Goal: Task Accomplishment & Management: Complete application form

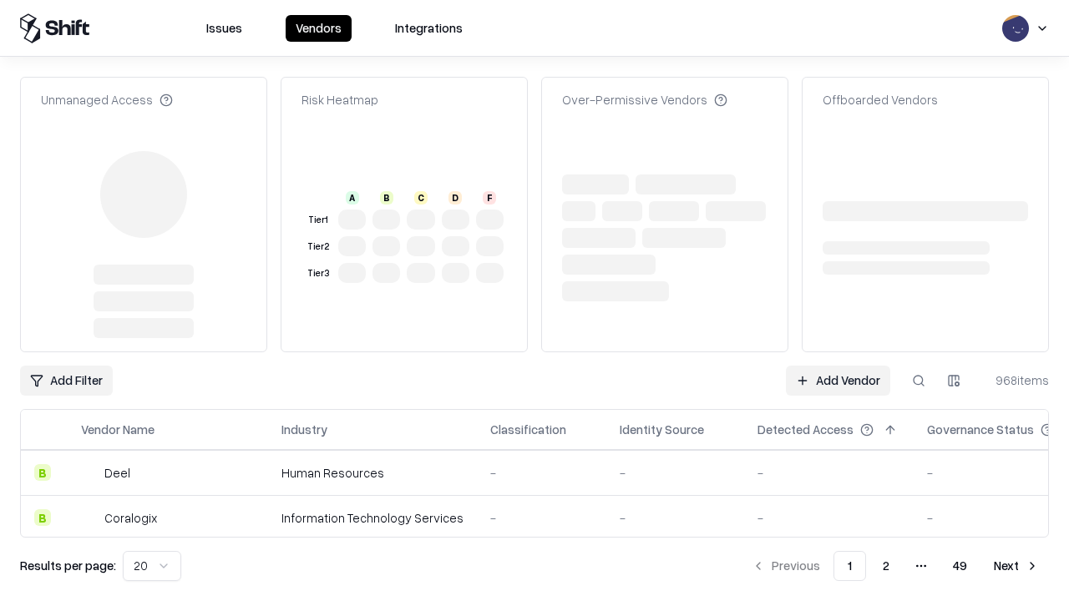
click at [837, 366] on link "Add Vendor" at bounding box center [838, 381] width 104 height 30
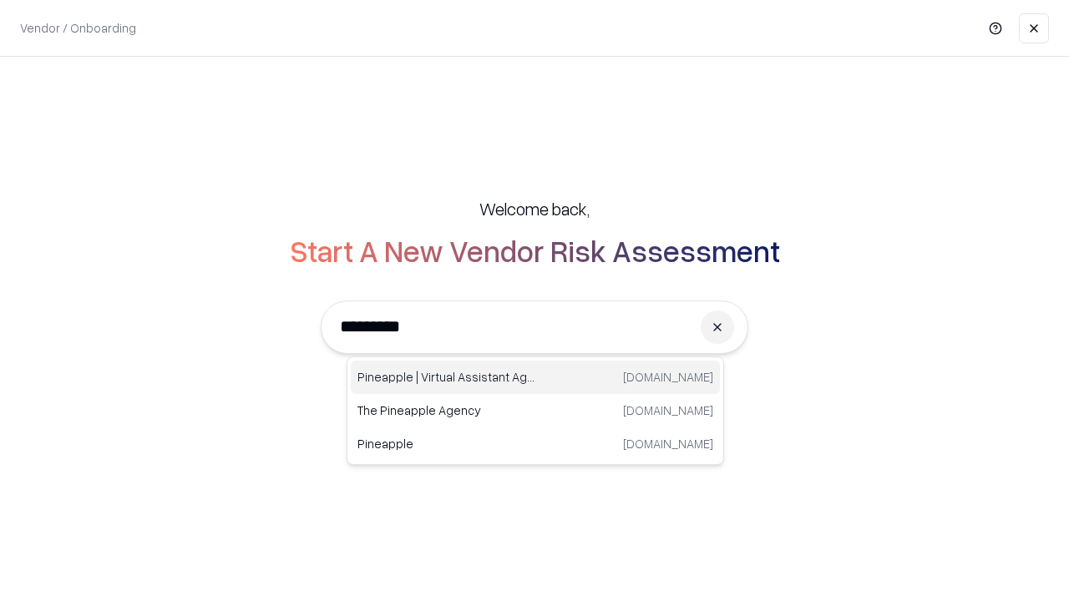
click at [535, 377] on div "Pineapple | Virtual Assistant Agency [DOMAIN_NAME]" at bounding box center [535, 377] width 369 height 33
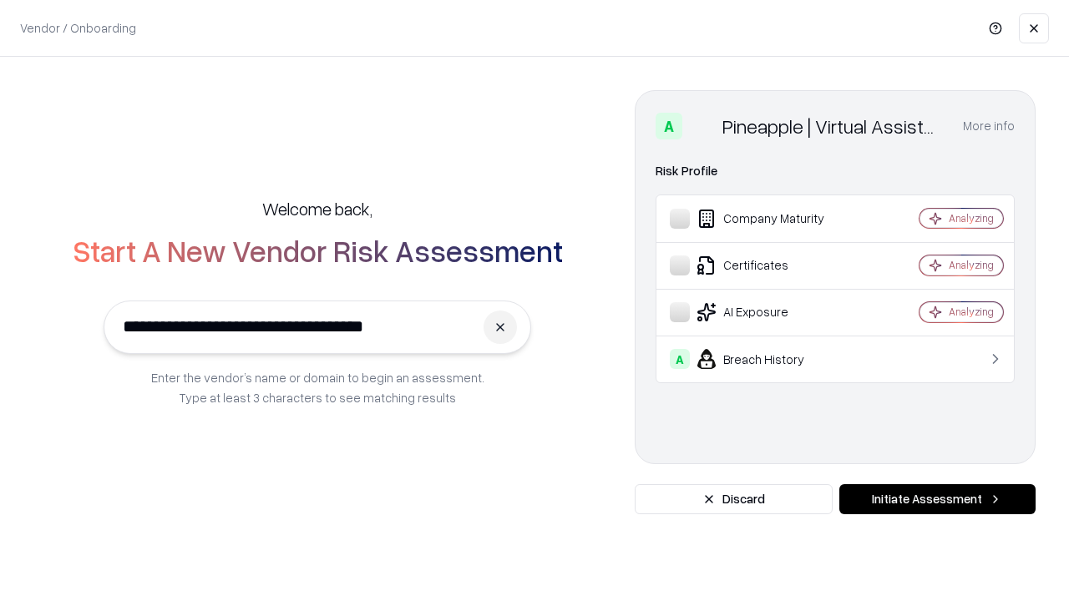
type input "**********"
click at [937, 499] on button "Initiate Assessment" at bounding box center [937, 499] width 196 height 30
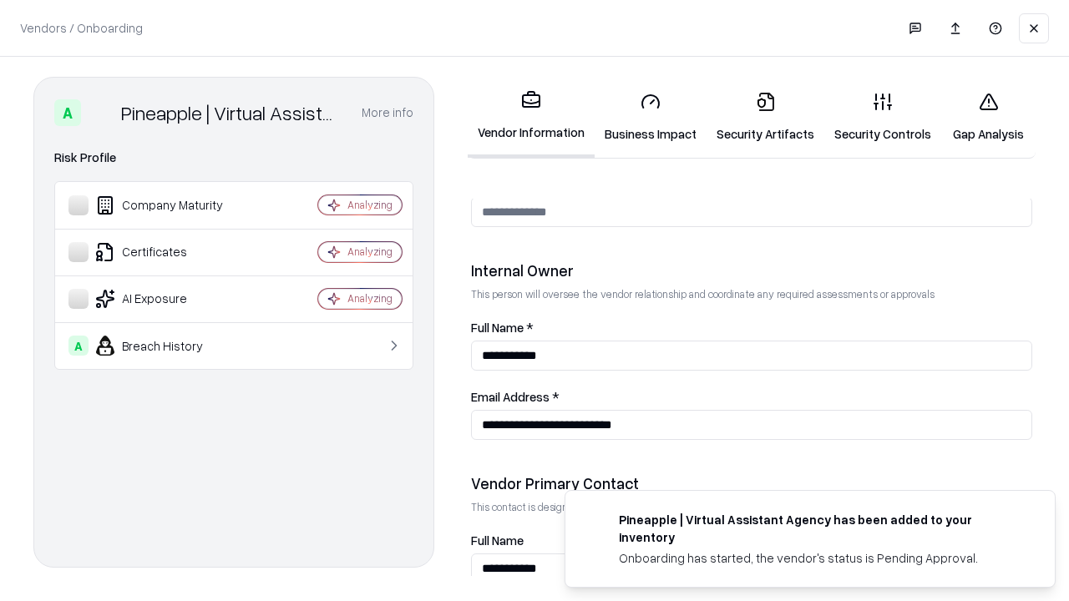
scroll to position [865, 0]
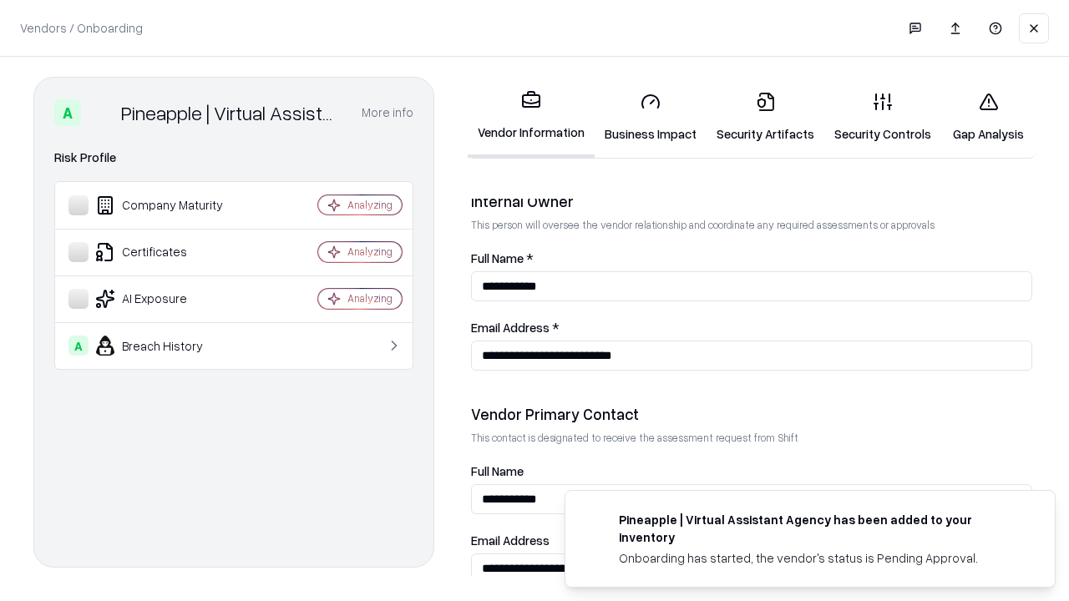
click at [765, 117] on link "Security Artifacts" at bounding box center [765, 117] width 118 height 78
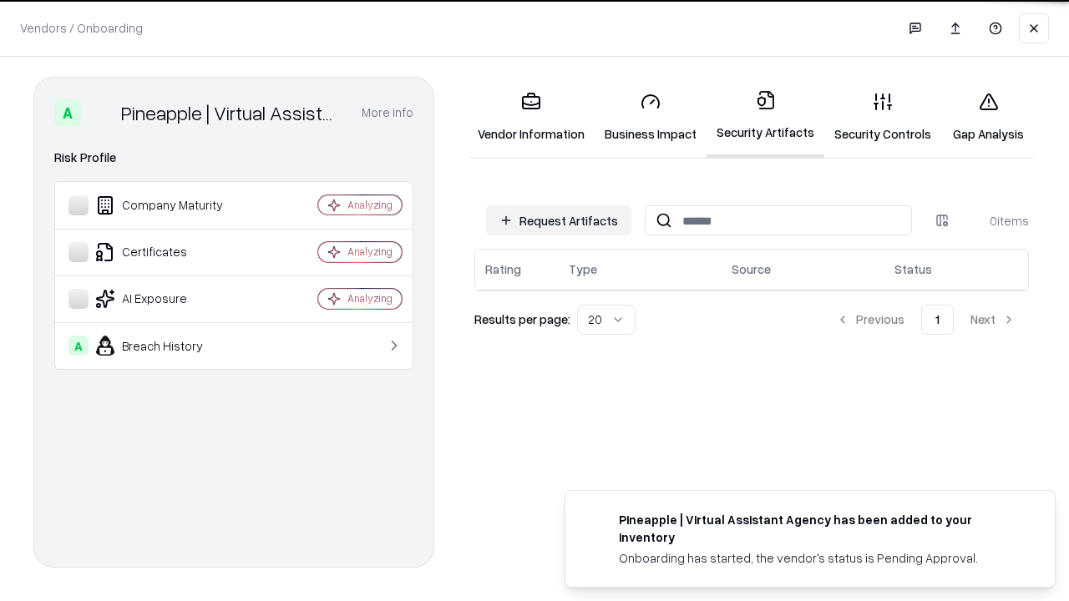
click at [558, 220] on button "Request Artifacts" at bounding box center [558, 220] width 145 height 30
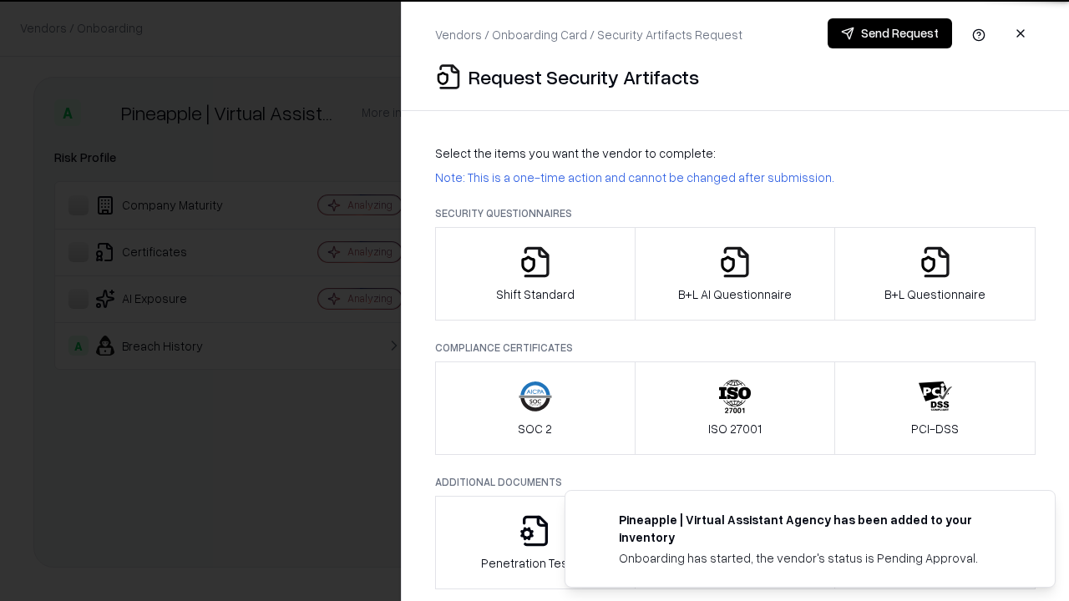
click at [934, 274] on icon "button" at bounding box center [934, 261] width 33 height 33
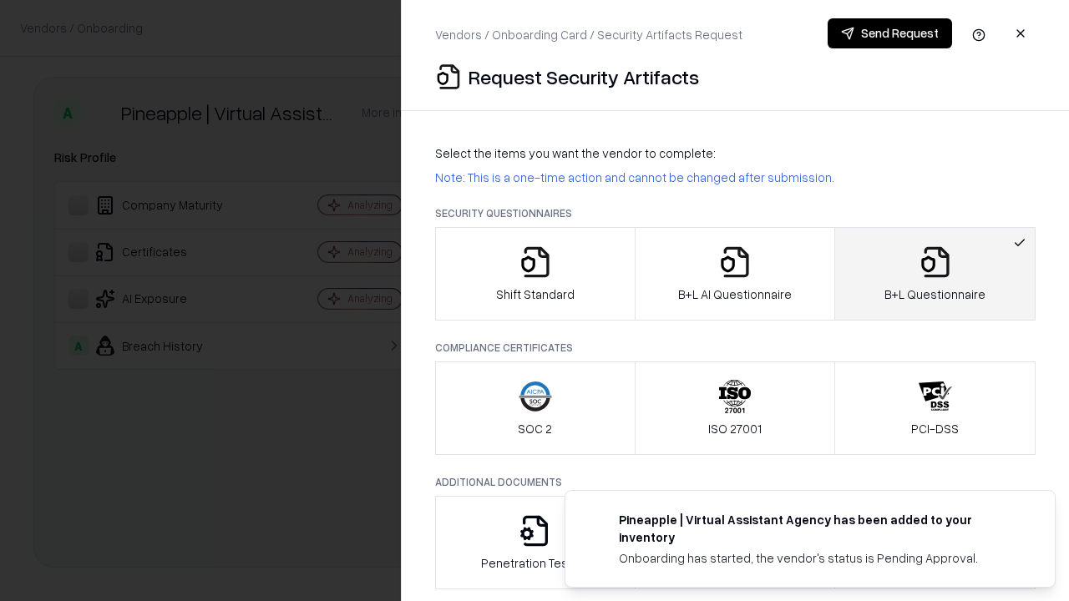
click at [734, 274] on icon "button" at bounding box center [734, 261] width 33 height 33
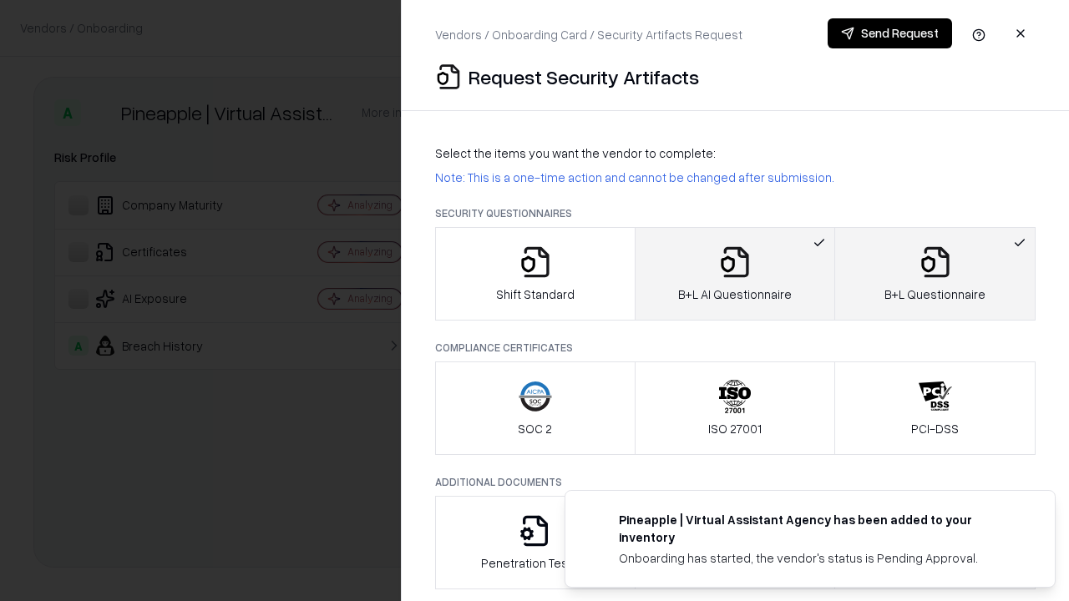
click at [889, 33] on button "Send Request" at bounding box center [889, 33] width 124 height 30
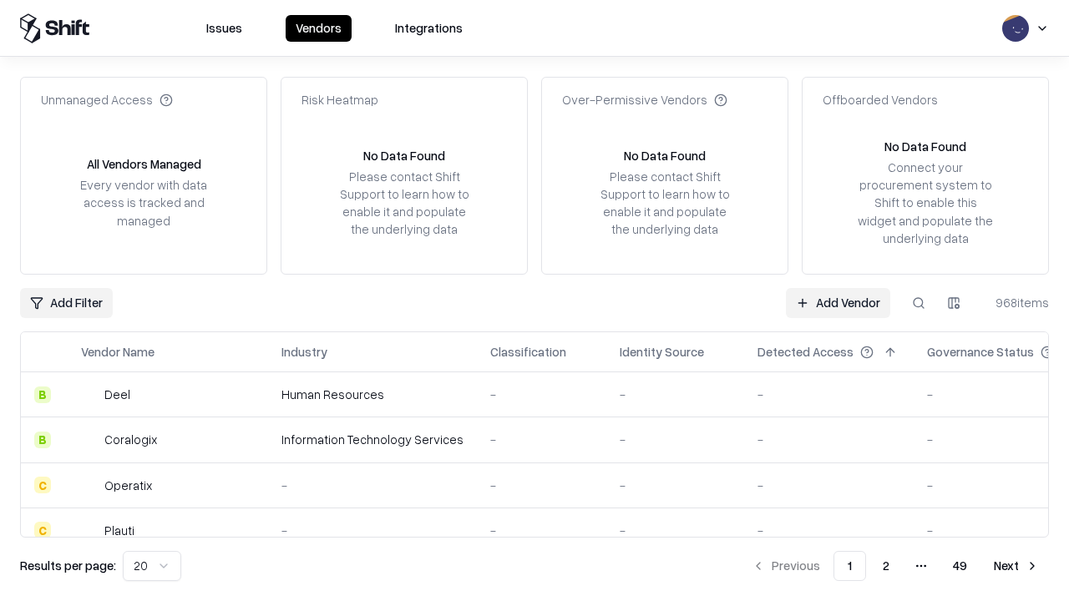
click at [918, 302] on button at bounding box center [918, 303] width 30 height 30
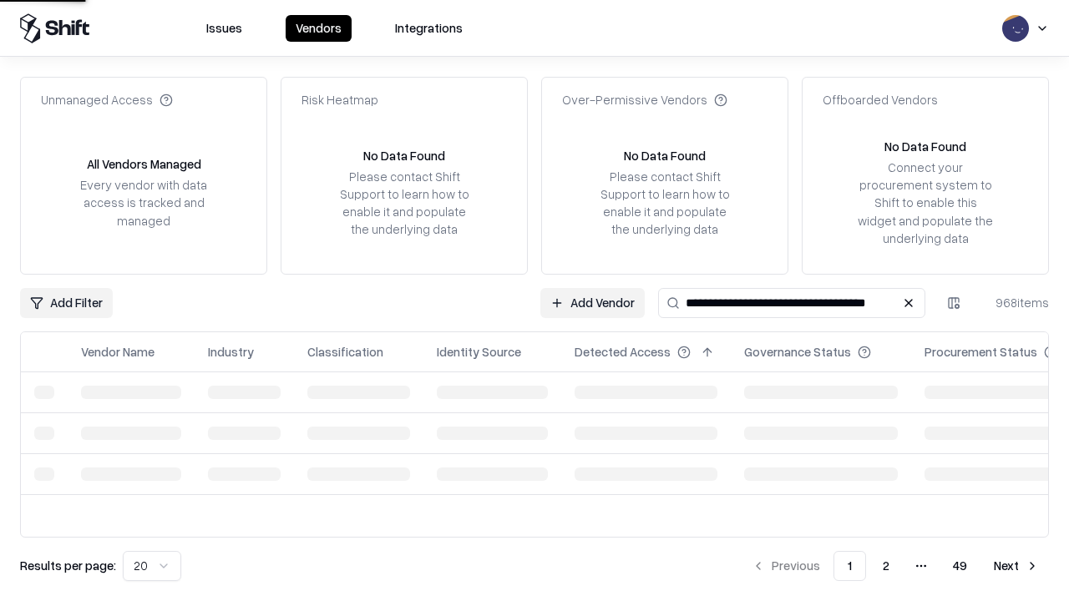
type input "**********"
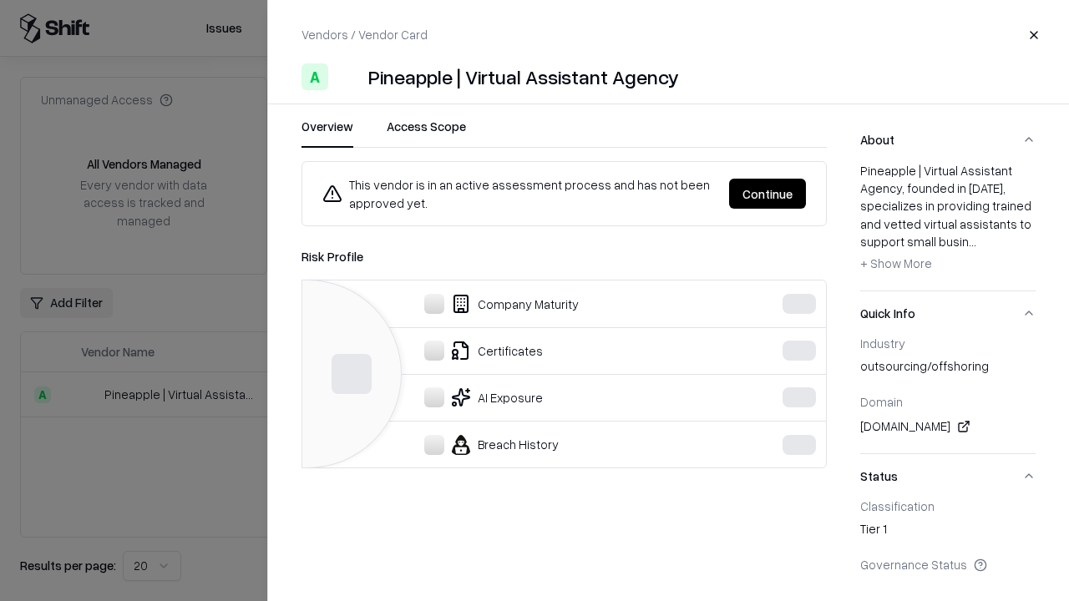
click at [767, 194] on button "Continue" at bounding box center [767, 194] width 77 height 30
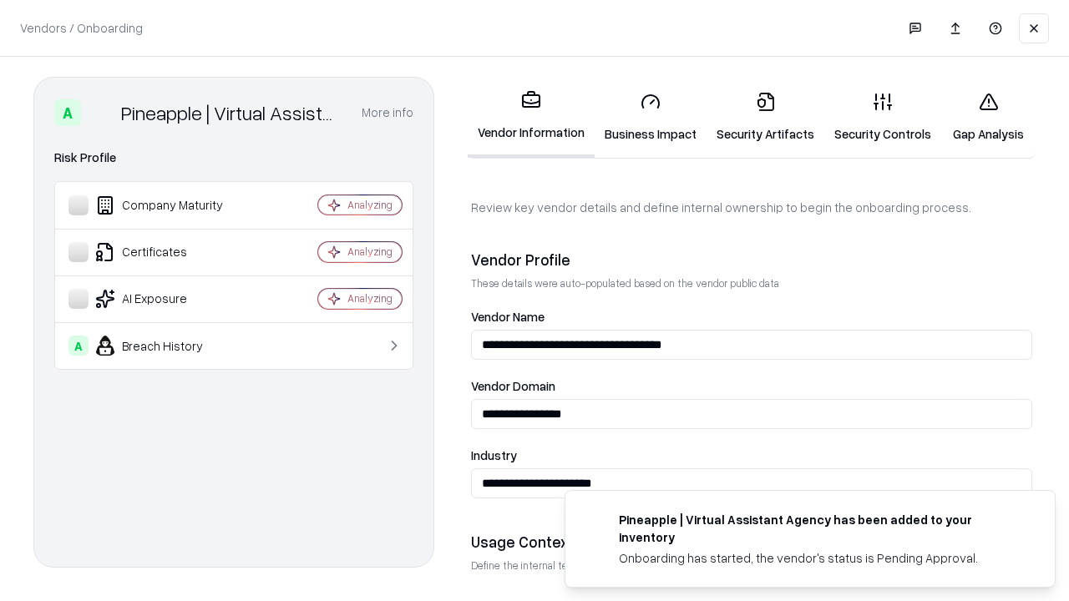
click at [765, 117] on link "Security Artifacts" at bounding box center [765, 117] width 118 height 78
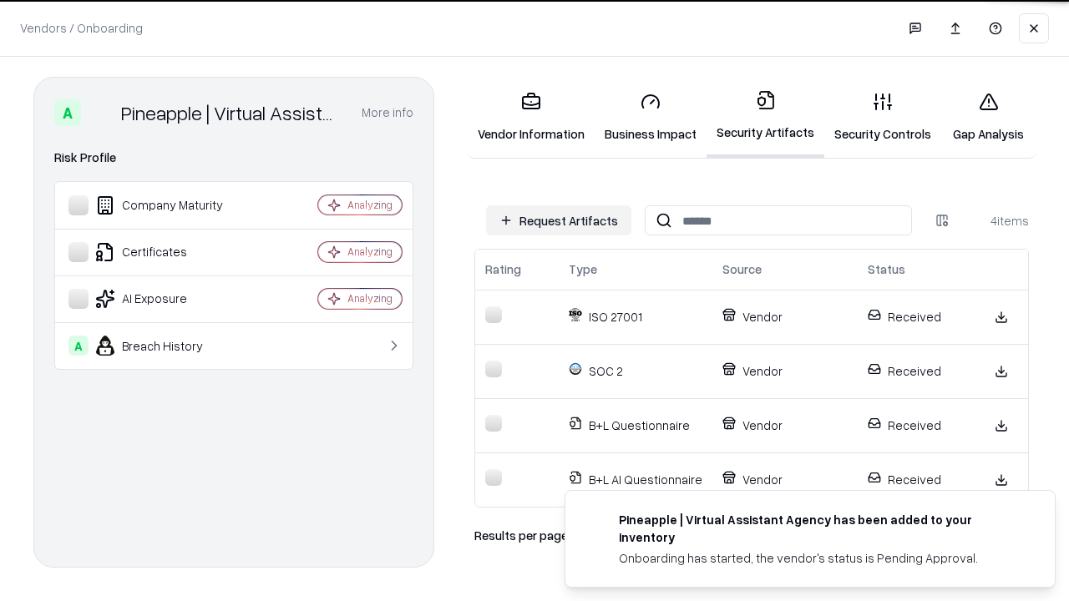
click at [988, 117] on link "Gap Analysis" at bounding box center [988, 117] width 94 height 78
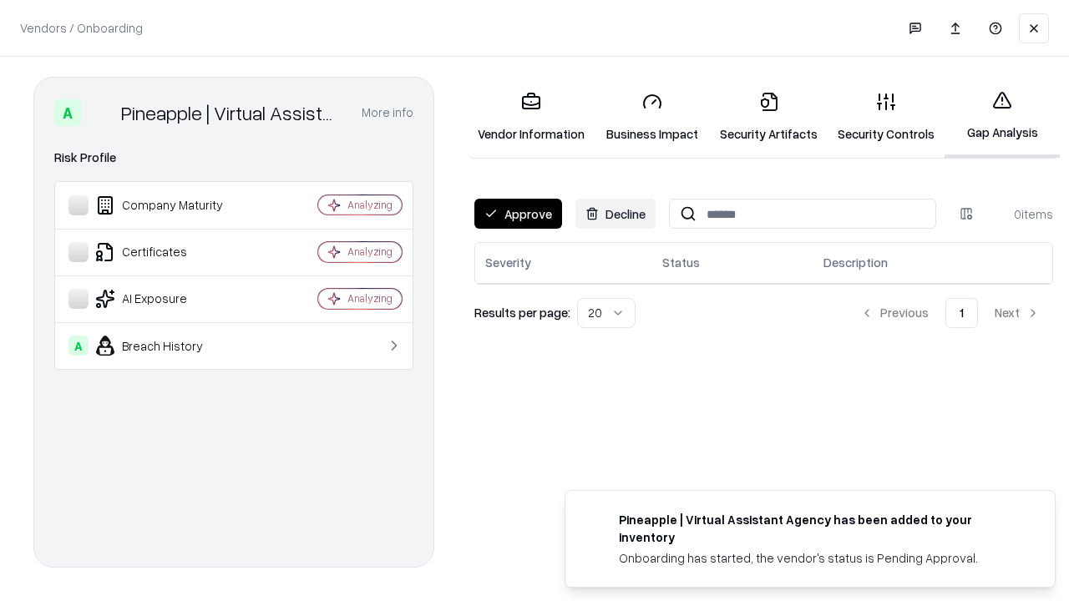
click at [518, 214] on button "Approve" at bounding box center [518, 214] width 88 height 30
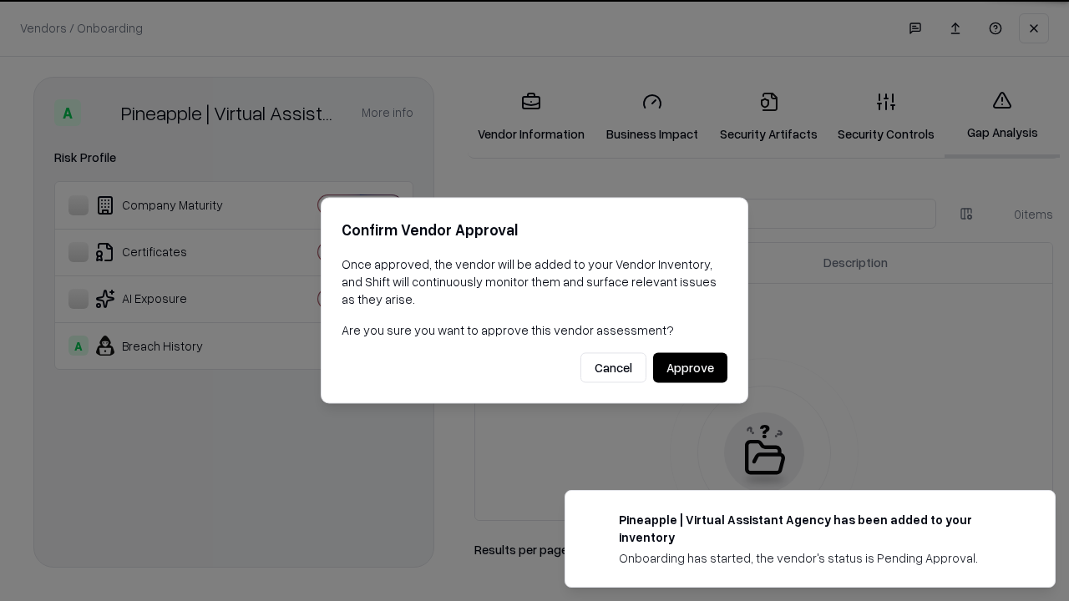
click at [690, 367] on button "Approve" at bounding box center [690, 368] width 74 height 30
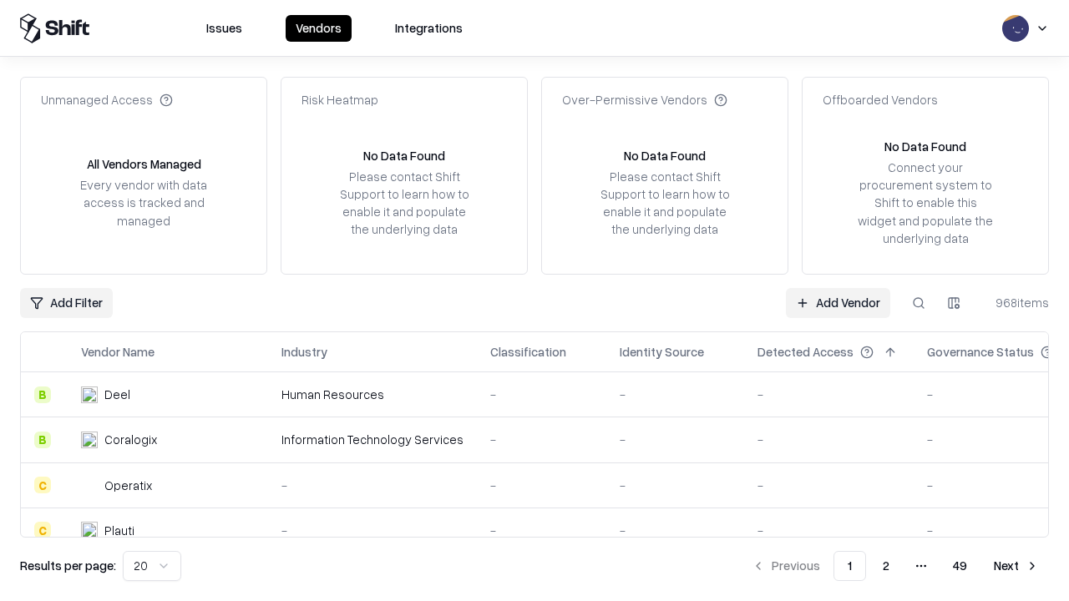
type input "**********"
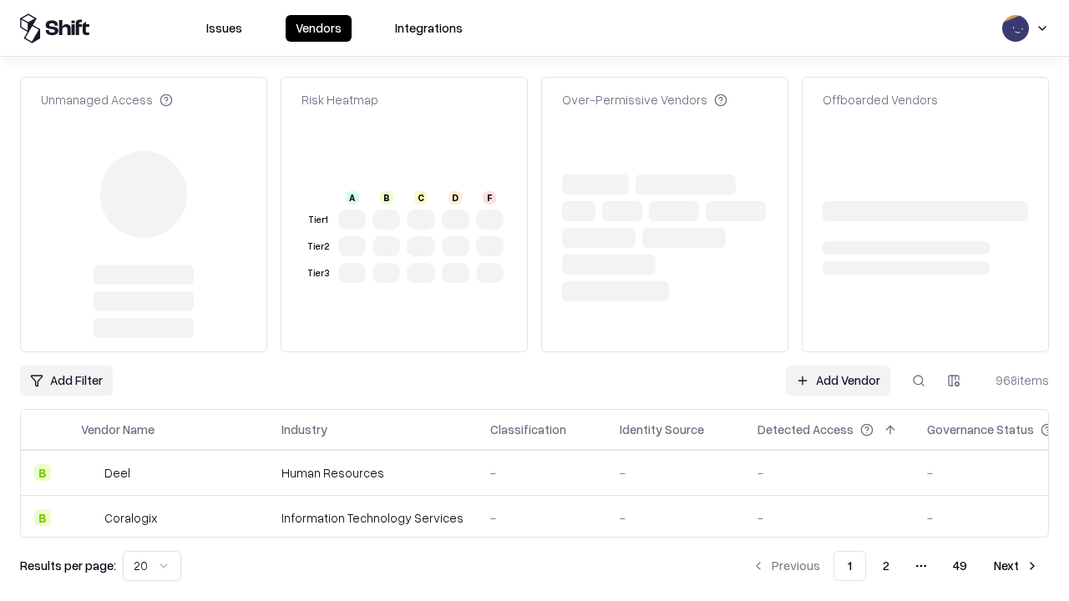
click at [837, 366] on link "Add Vendor" at bounding box center [838, 381] width 104 height 30
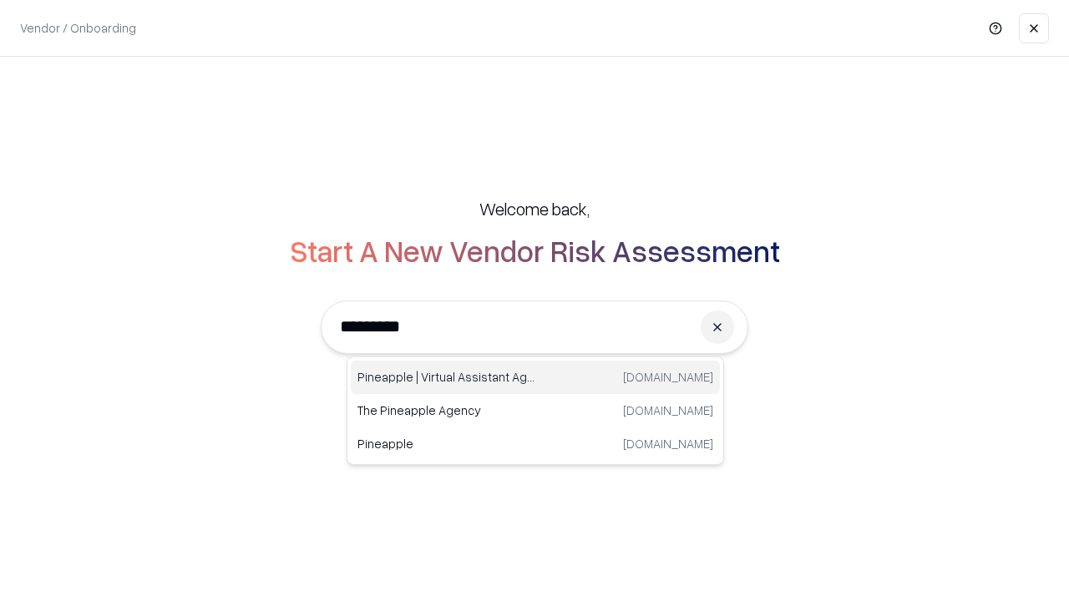
click at [535, 377] on div "Pineapple | Virtual Assistant Agency [DOMAIN_NAME]" at bounding box center [535, 377] width 369 height 33
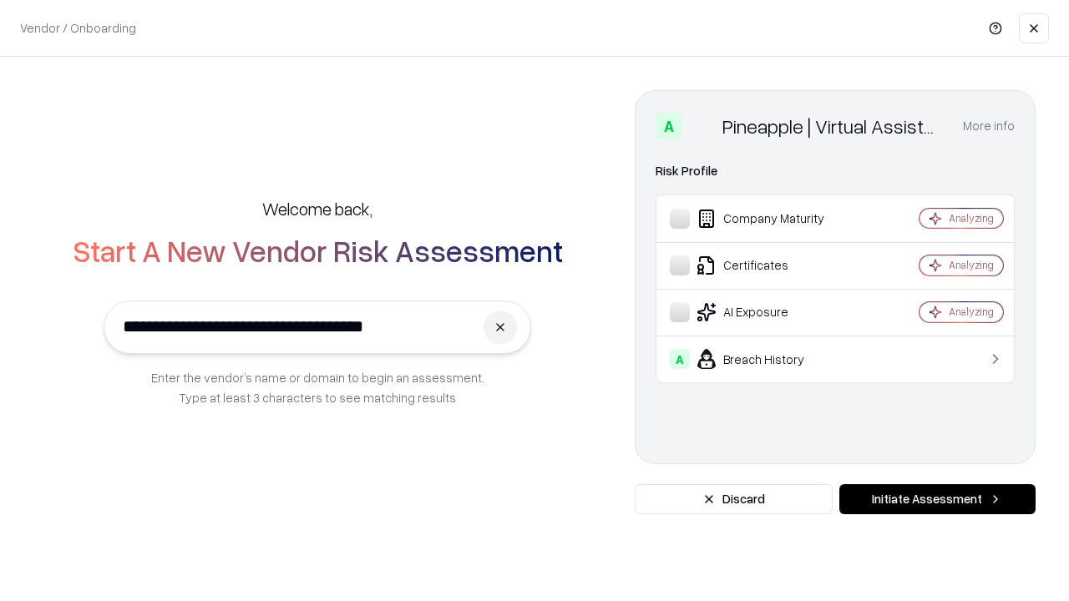
type input "**********"
click at [937, 499] on button "Initiate Assessment" at bounding box center [937, 499] width 196 height 30
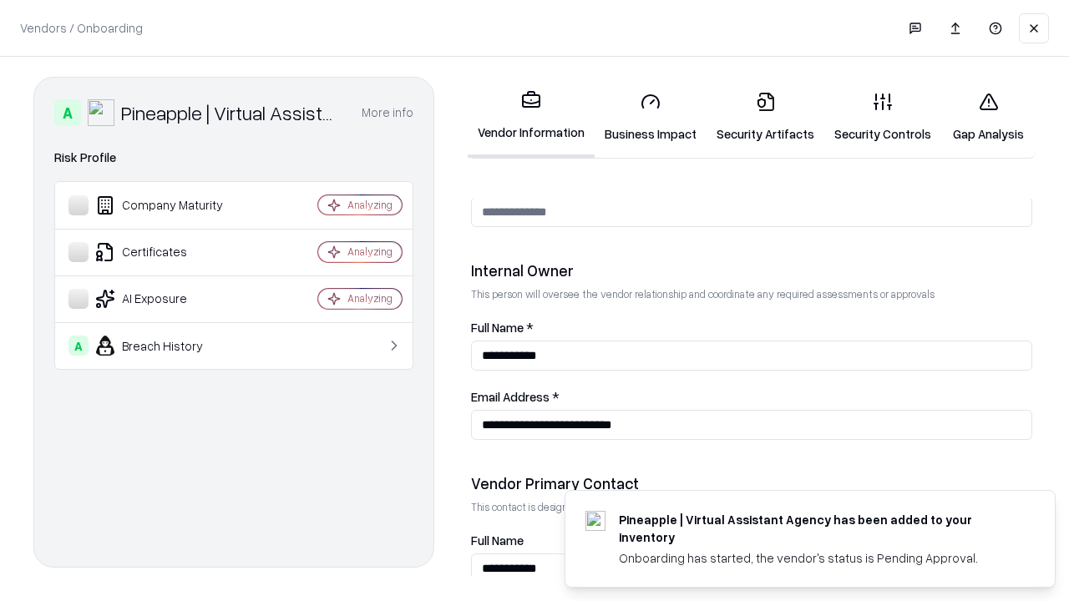
scroll to position [865, 0]
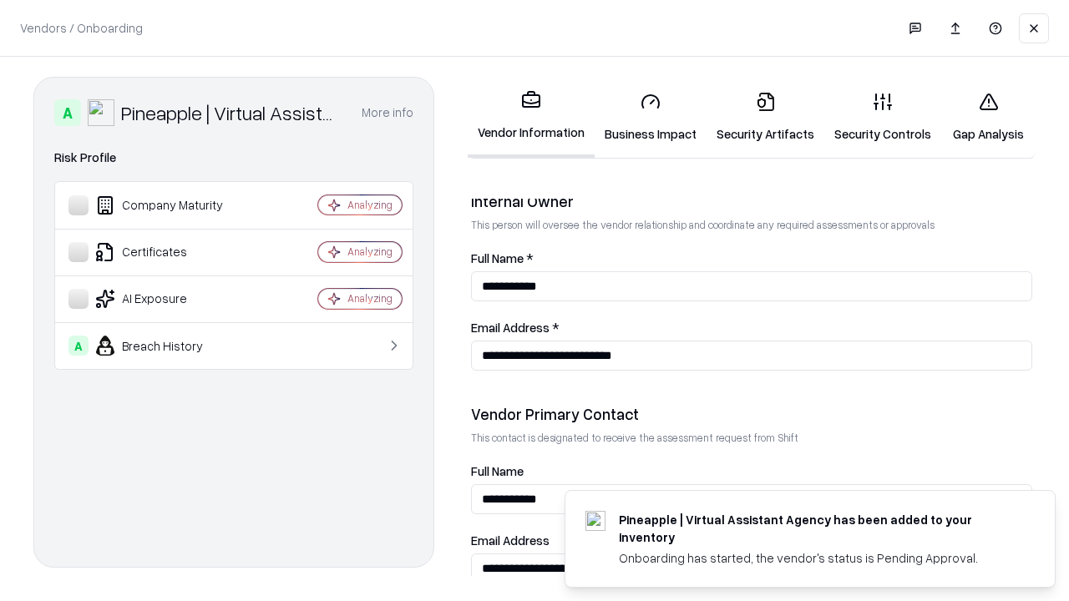
click at [988, 117] on link "Gap Analysis" at bounding box center [988, 117] width 94 height 78
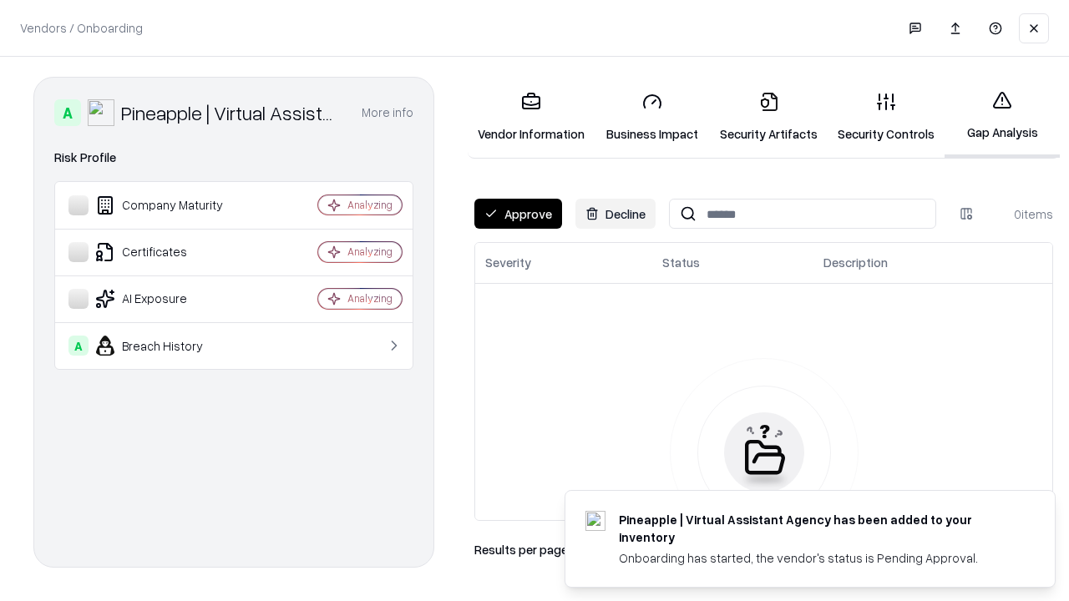
click at [518, 214] on button "Approve" at bounding box center [518, 214] width 88 height 30
